Goal: Book appointment/travel/reservation

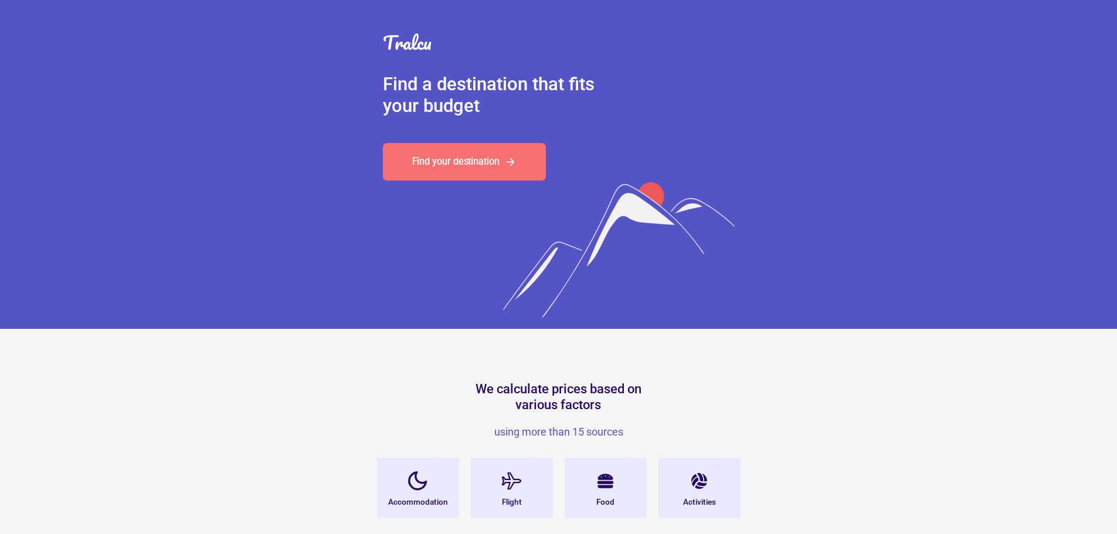
click at [513, 162] on icon at bounding box center [510, 161] width 7 height 7
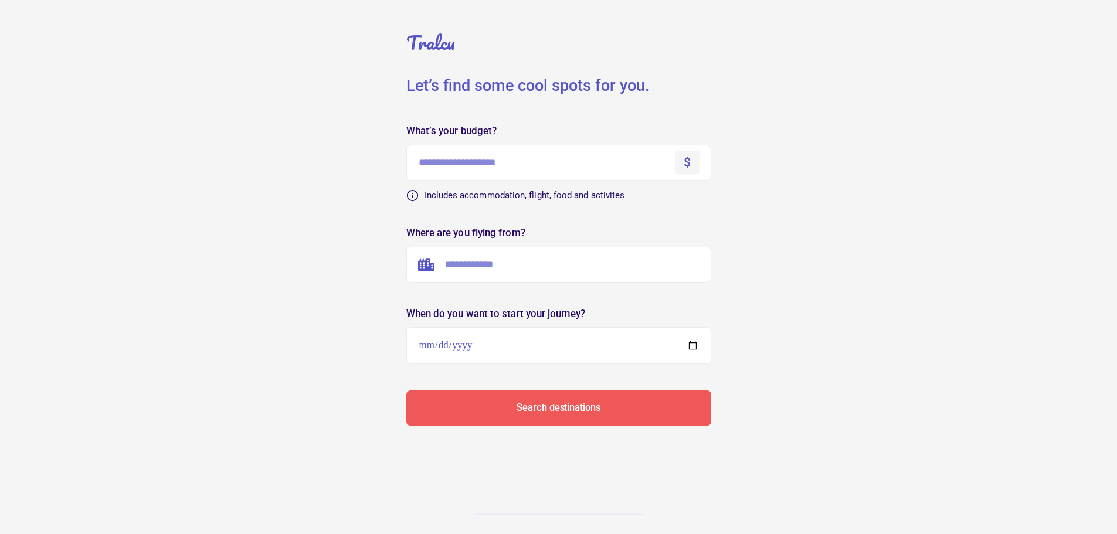
click at [443, 170] on input "text" at bounding box center [559, 163] width 305 height 36
type input "****"
click at [484, 272] on input "text" at bounding box center [559, 265] width 305 height 36
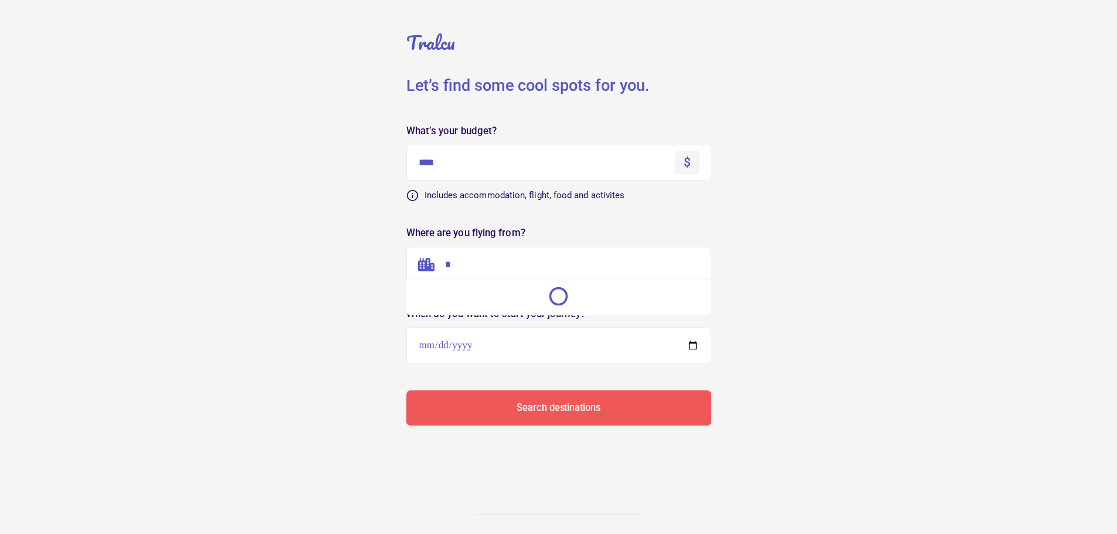
type input "*"
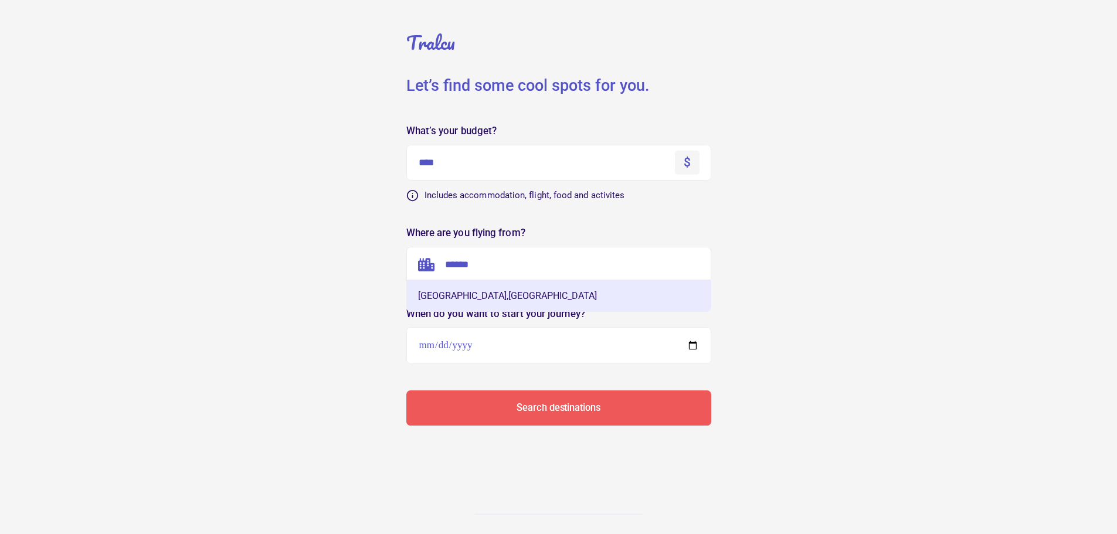
click at [474, 297] on button "[GEOGRAPHIC_DATA] , [GEOGRAPHIC_DATA]" at bounding box center [559, 296] width 305 height 32
type input "**********"
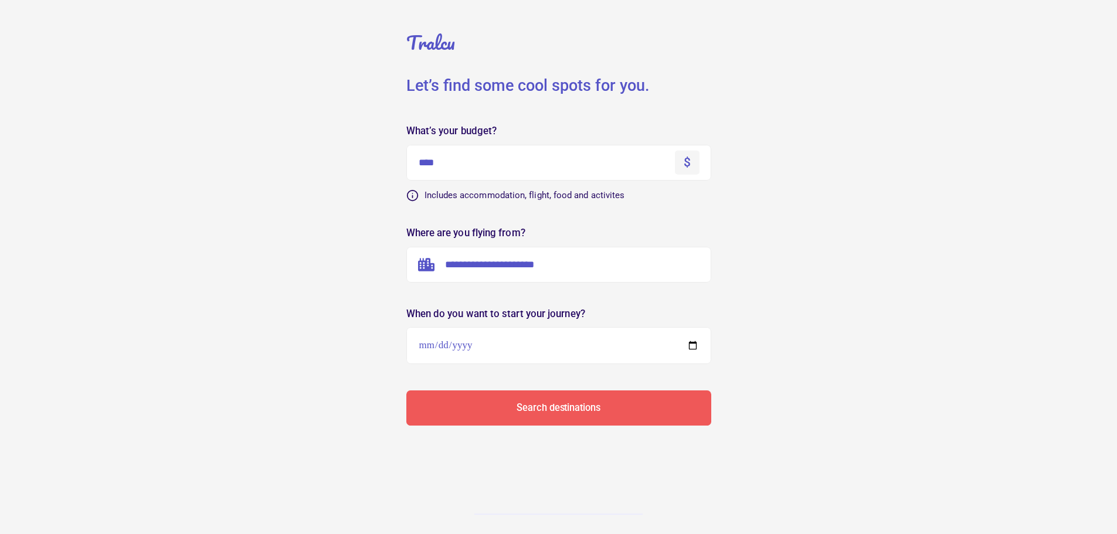
click at [459, 349] on input "date" at bounding box center [559, 345] width 305 height 37
click at [444, 351] on input "date" at bounding box center [559, 345] width 305 height 37
click at [694, 350] on input "date" at bounding box center [559, 345] width 305 height 37
type input "**********"
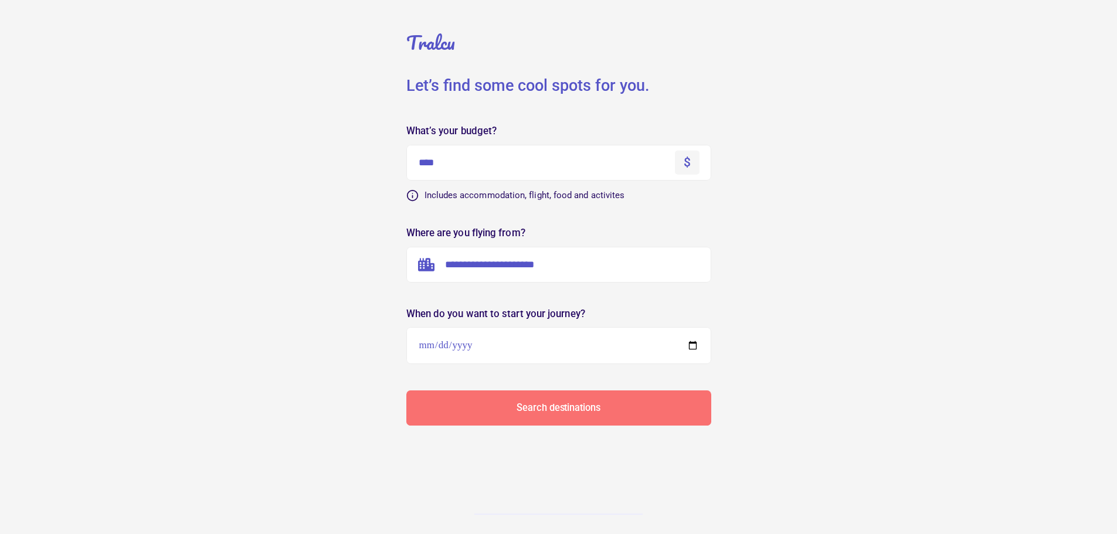
click at [564, 411] on div "Search destinations" at bounding box center [558, 408] width 83 height 9
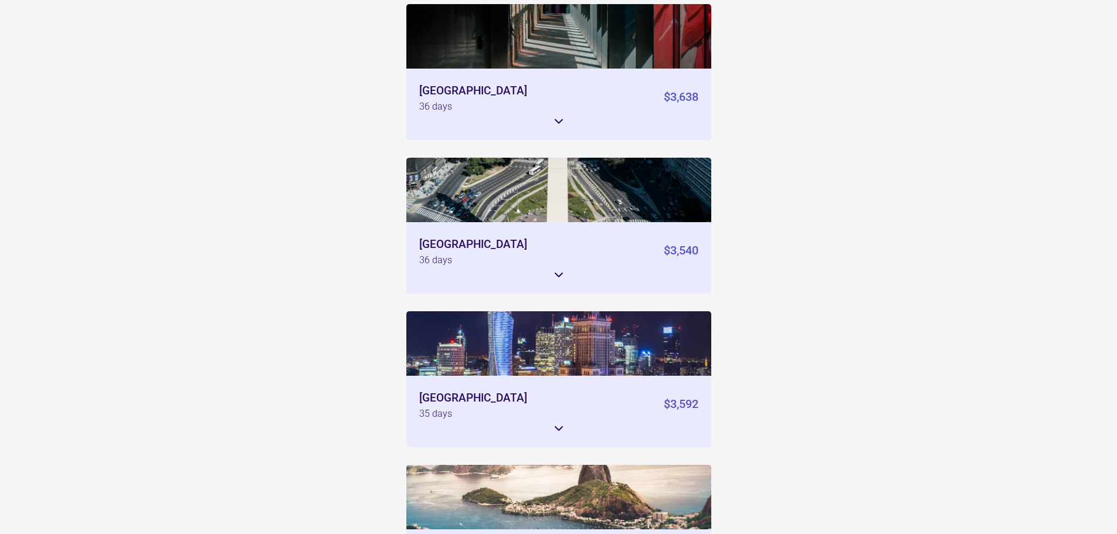
scroll to position [1408, 0]
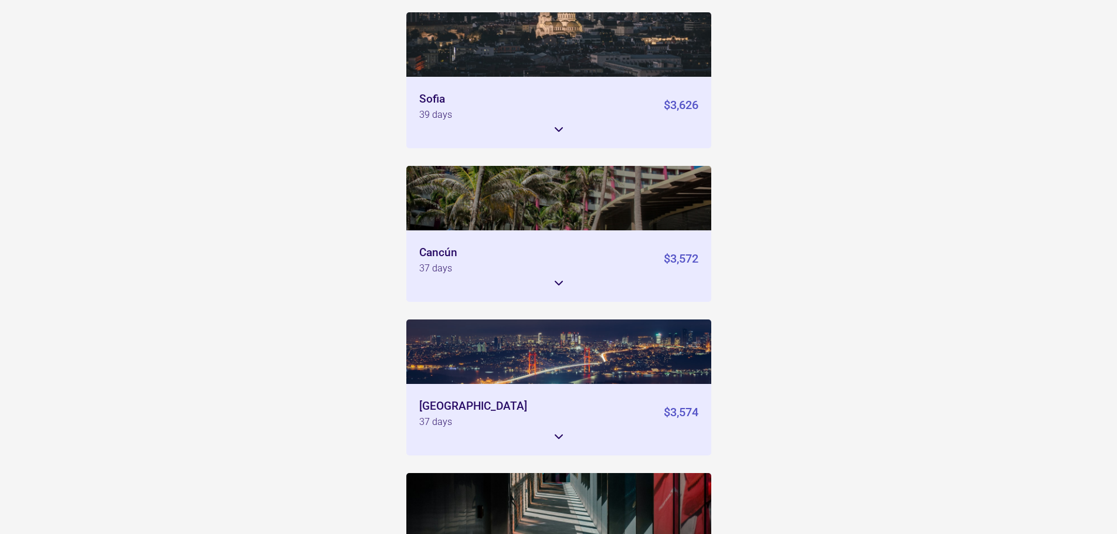
click at [674, 247] on div "$3,572" at bounding box center [681, 260] width 35 height 26
click at [601, 187] on img at bounding box center [559, 198] width 305 height 65
click at [435, 247] on div "Cancún" at bounding box center [438, 252] width 38 height 11
click at [557, 276] on icon at bounding box center [559, 283] width 14 height 14
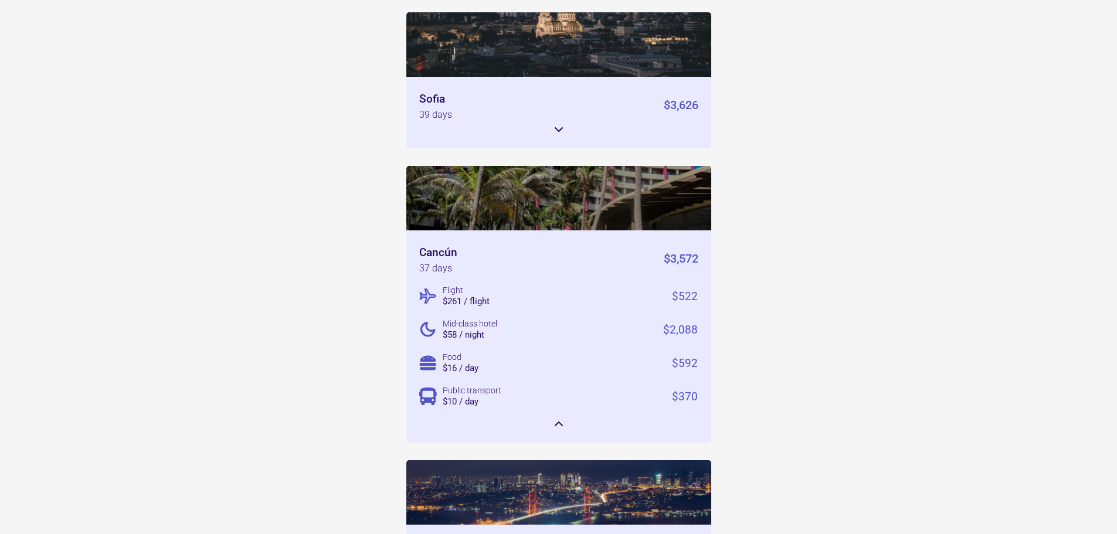
click at [692, 291] on div "$522" at bounding box center [685, 296] width 26 height 11
